Goal: Check status: Check status

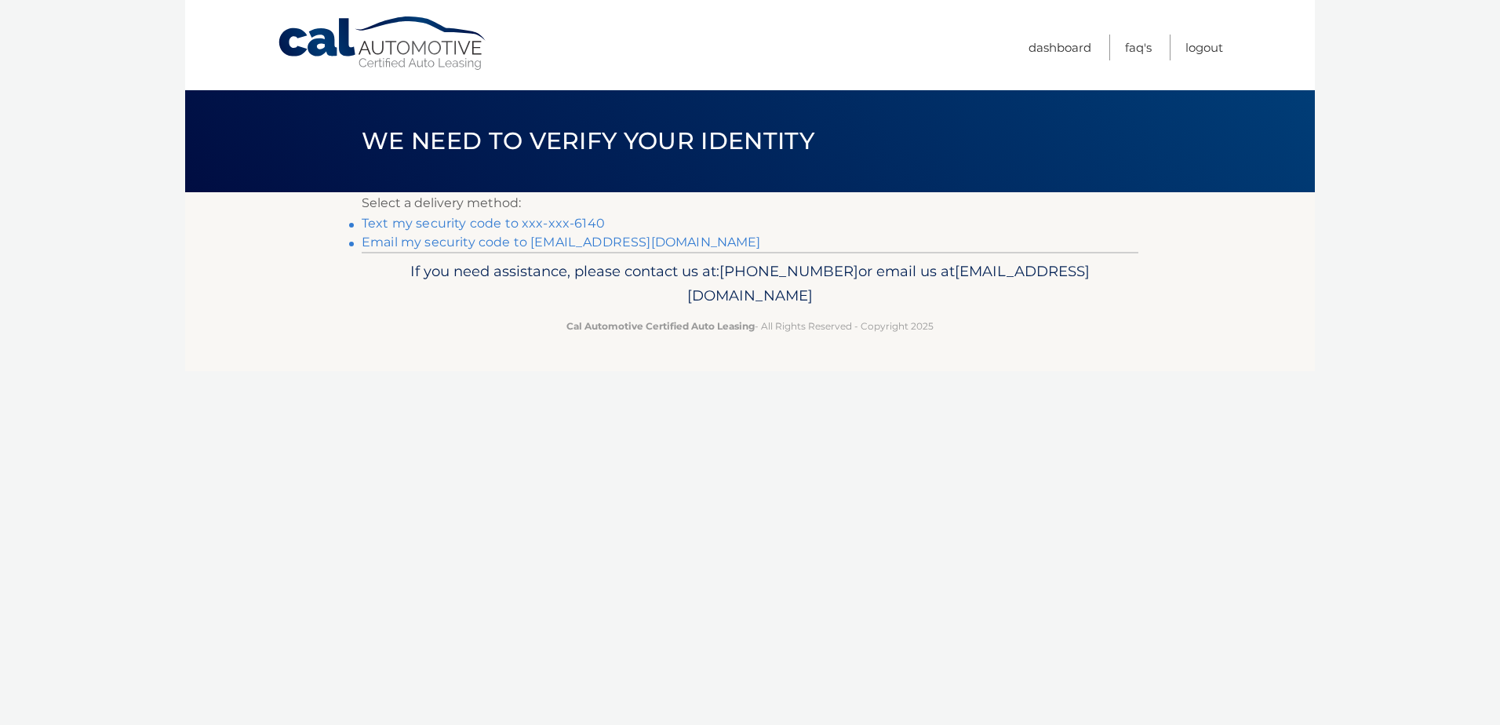
click at [563, 224] on link "Text my security code to xxx-xxx-6140" at bounding box center [483, 223] width 243 height 15
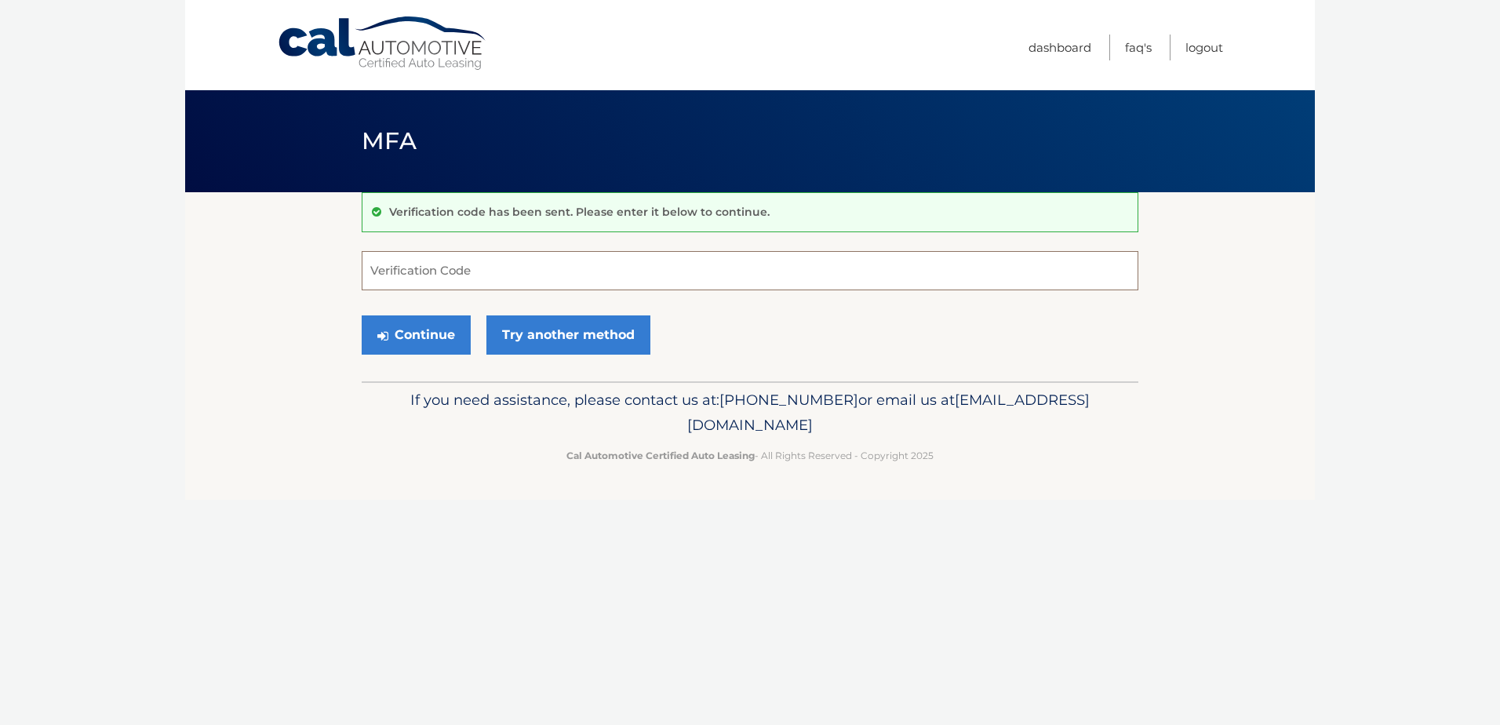
click at [678, 261] on input "Verification Code" at bounding box center [750, 270] width 777 height 39
click at [428, 276] on input "3857" at bounding box center [750, 270] width 777 height 39
type input "385775"
click at [414, 330] on button "Continue" at bounding box center [416, 334] width 109 height 39
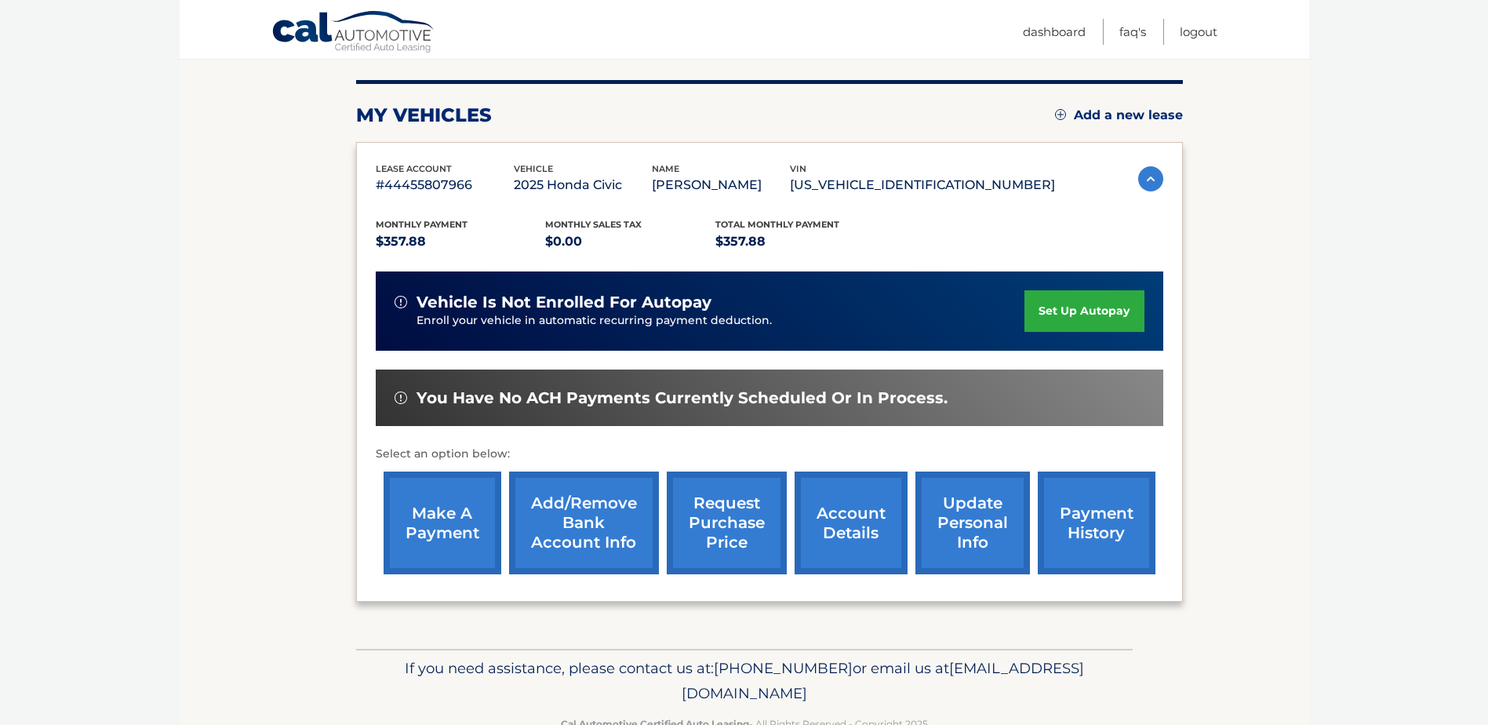
scroll to position [226, 0]
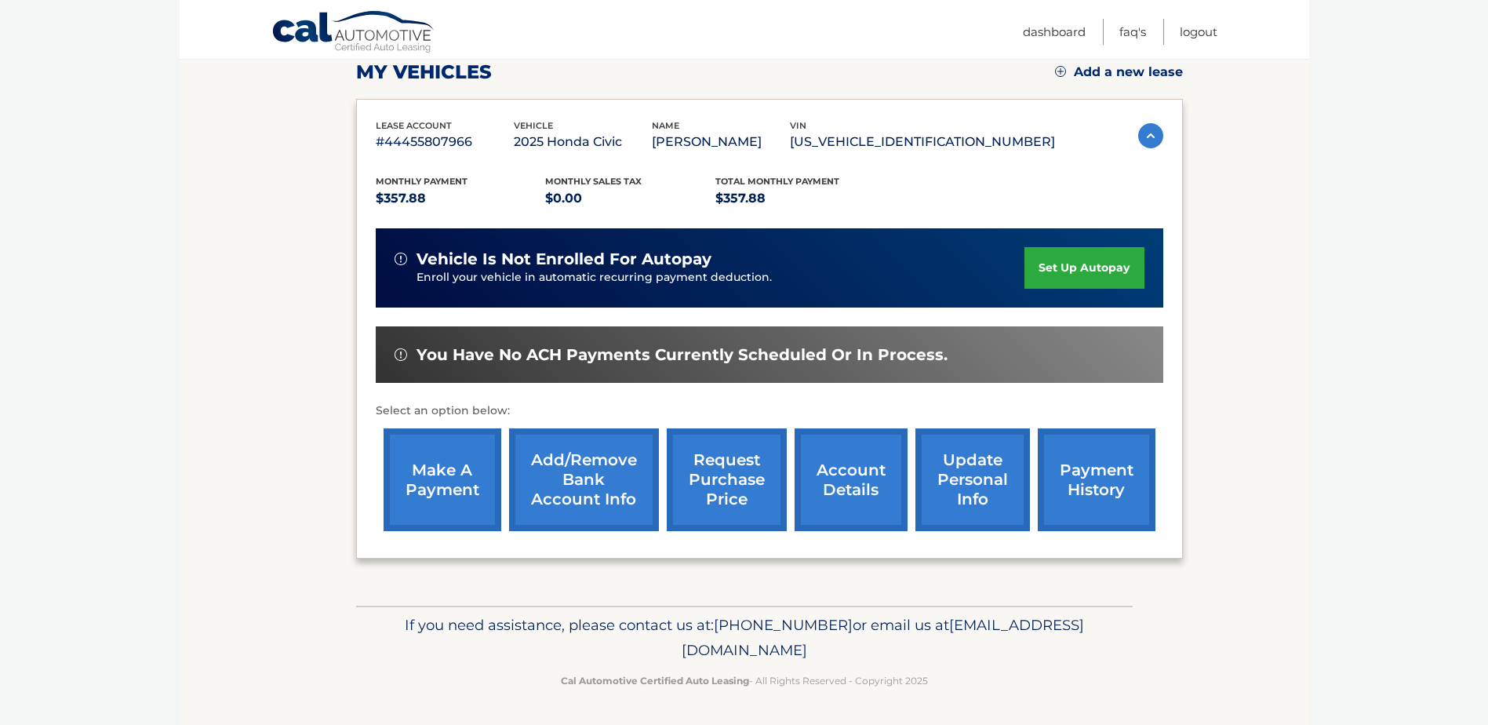
click at [842, 471] on link "account details" at bounding box center [851, 479] width 113 height 103
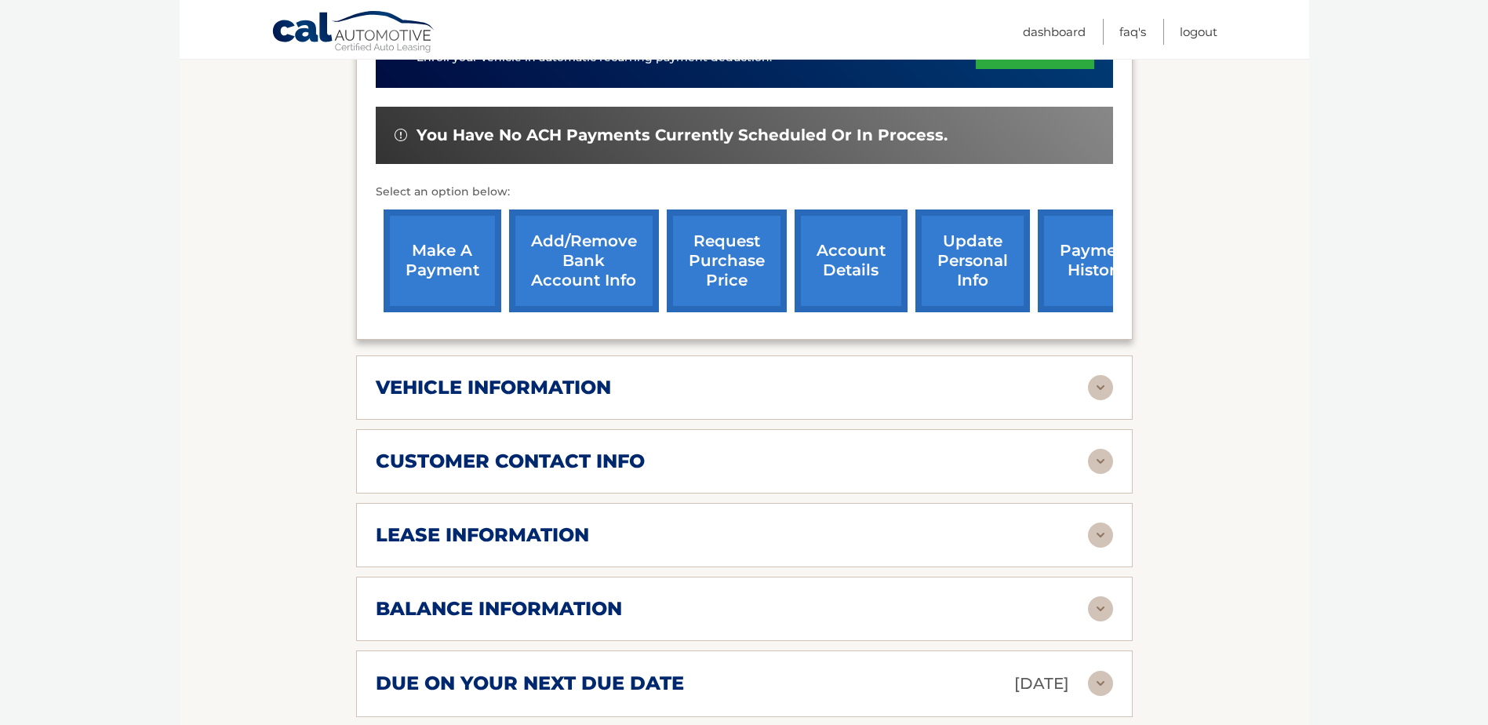
scroll to position [471, 0]
